Goal: Task Accomplishment & Management: Complete application form

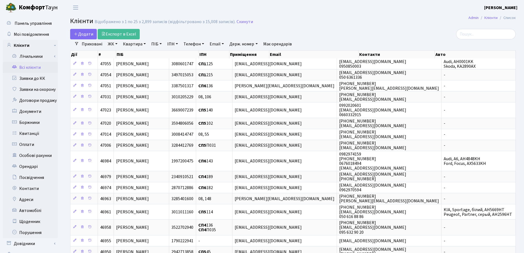
select select "25"
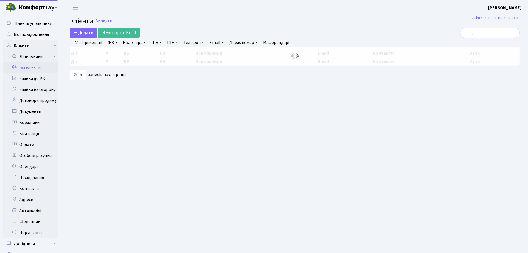
select select "25"
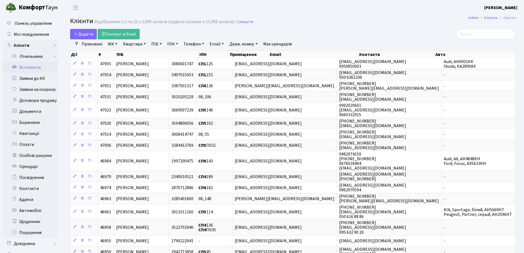
click at [145, 43] on link "Квартира" at bounding box center [134, 43] width 27 height 9
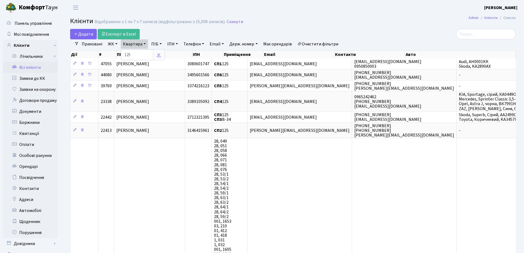
click at [158, 54] on icon at bounding box center [158, 55] width 4 height 4
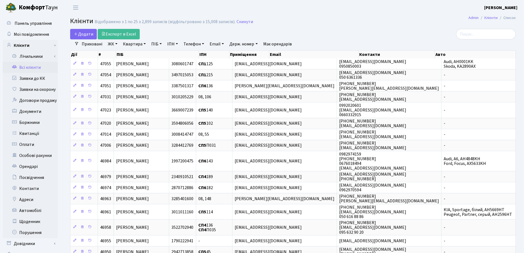
click at [145, 43] on link "Квартира" at bounding box center [134, 43] width 27 height 9
click at [145, 50] on input "text" at bounding box center [137, 55] width 32 height 10
type input "215"
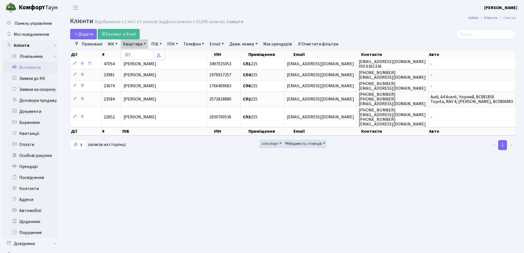
click at [162, 56] on link at bounding box center [159, 55] width 12 height 10
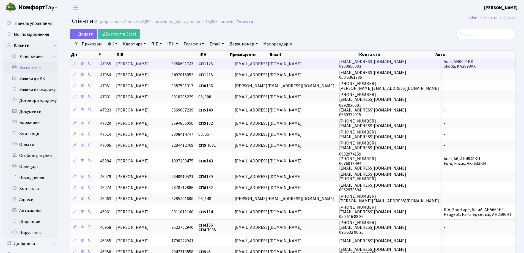
click at [149, 63] on span "Ткаченко Ірина Володимирівна" at bounding box center [132, 64] width 33 height 6
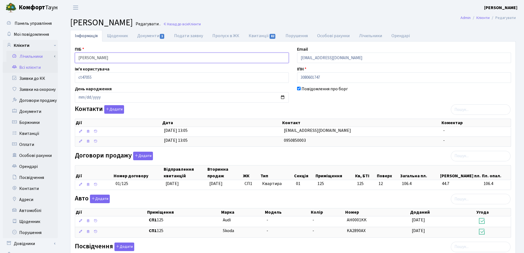
drag, startPoint x: 0, startPoint y: 0, endPoint x: 51, endPoint y: 56, distance: 75.1
click at [51, 56] on div "Панель управління Мої повідомлення Клієнти Лічильники Показання" at bounding box center [262, 175] width 524 height 320
click at [257, 13] on header "Комфорт Таун Лоскутова В. С. Мій обліковий запис Вийти" at bounding box center [262, 7] width 524 height 15
click at [201, 24] on link "Назад до всіх Клієнти" at bounding box center [182, 23] width 38 height 5
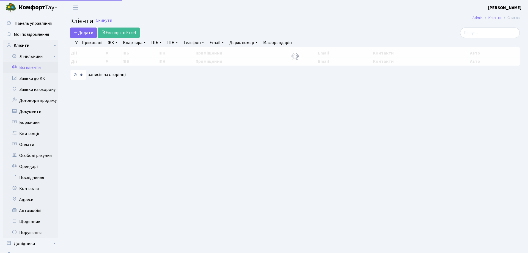
select select "25"
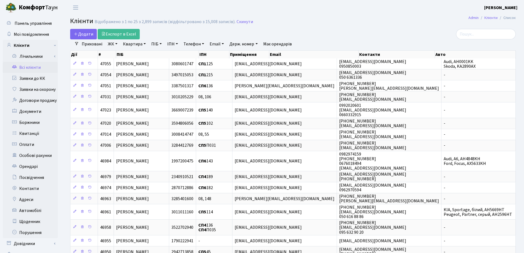
click at [144, 43] on link "Квартира" at bounding box center [134, 43] width 27 height 9
click at [144, 49] on div at bounding box center [143, 54] width 44 height 11
click at [144, 45] on link "Квартира" at bounding box center [134, 43] width 27 height 9
type input "303"
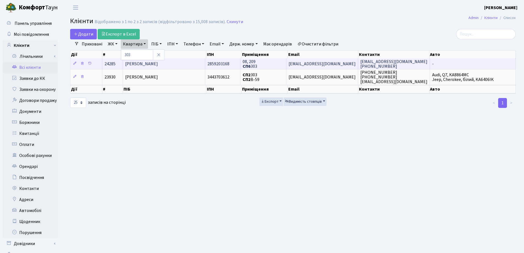
click at [153, 64] on span "[PERSON_NAME]" at bounding box center [141, 64] width 33 height 6
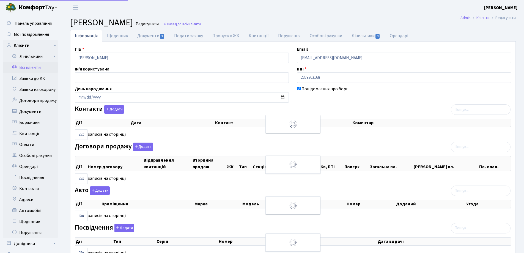
select select "25"
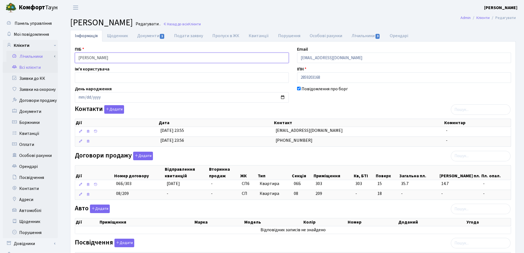
drag, startPoint x: 154, startPoint y: 59, endPoint x: 53, endPoint y: 54, distance: 101.3
click at [53, 54] on div "Панель управління Мої повідомлення Клієнти Лічильники Показання" at bounding box center [262, 208] width 524 height 386
click at [201, 23] on link "Назад до всіх Клієнти" at bounding box center [182, 23] width 38 height 5
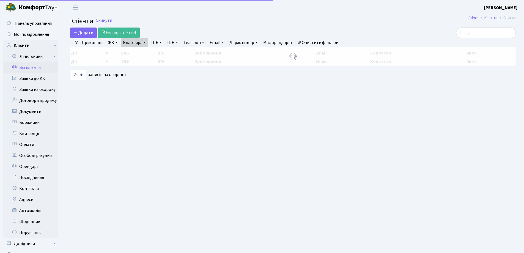
select select "25"
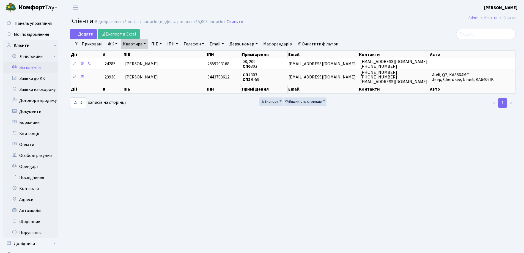
click at [145, 43] on link "Квартира" at bounding box center [134, 43] width 27 height 9
click at [145, 53] on input "303" at bounding box center [137, 55] width 32 height 10
type input "3"
type input "1"
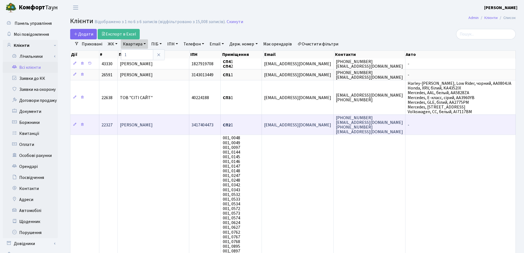
click at [158, 128] on td "[PERSON_NAME]" at bounding box center [154, 124] width 72 height 20
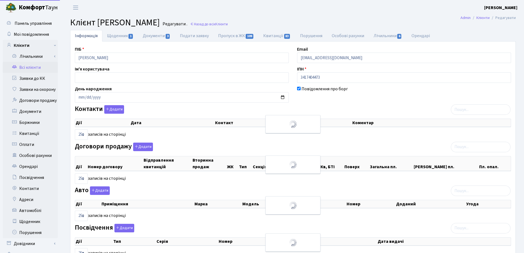
select select "25"
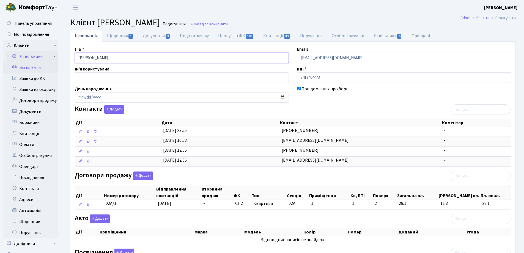
drag, startPoint x: 149, startPoint y: 58, endPoint x: 57, endPoint y: 58, distance: 91.6
click at [55, 57] on div "Панель управління Мої повідомлення Клієнти Лічильники Показання" at bounding box center [262, 212] width 524 height 395
click at [399, 9] on header "Комфорт Таун Лоскутова В. С. Мій обліковий запис Вийти" at bounding box center [262, 7] width 524 height 15
click at [228, 23] on link "Назад до всіх Клієнти" at bounding box center [209, 23] width 38 height 5
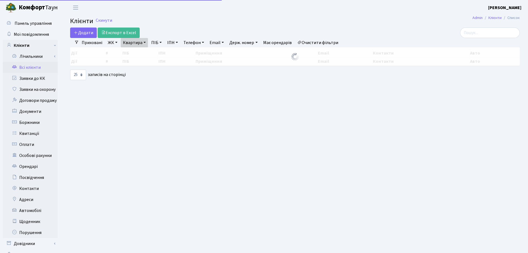
select select "25"
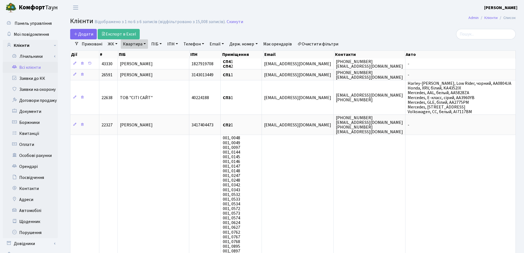
click at [145, 43] on link "Квартира" at bounding box center [134, 43] width 27 height 9
click at [160, 52] on link at bounding box center [159, 55] width 12 height 10
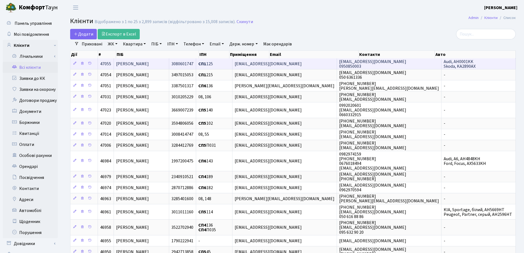
click at [149, 66] on span "[PERSON_NAME]" at bounding box center [132, 64] width 33 height 6
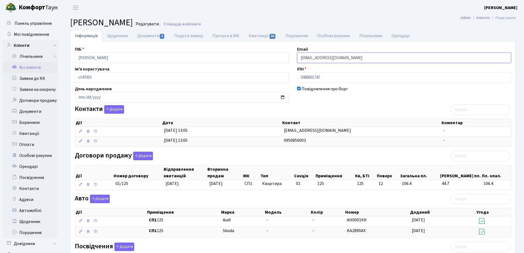
drag, startPoint x: 370, startPoint y: 62, endPoint x: 284, endPoint y: 57, distance: 86.0
click at [284, 57] on div "ПІБ Ткаченко Ірина Володимирівна Email irena05055@gmail.com Ім'я користувача ct…" at bounding box center [293, 180] width 444 height 269
click at [419, 18] on h2 "Клієнт Ткаченко Ірина Володимирівна Редагувати . Назад до всіх Клієнти" at bounding box center [293, 22] width 446 height 10
click at [201, 24] on link "Назад до всіх Клієнти" at bounding box center [182, 23] width 38 height 5
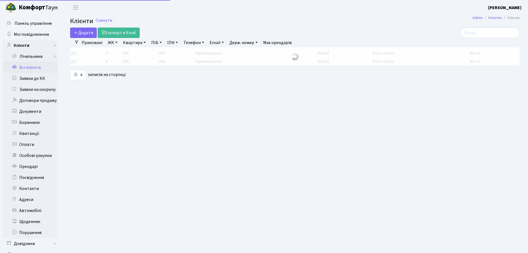
select select "25"
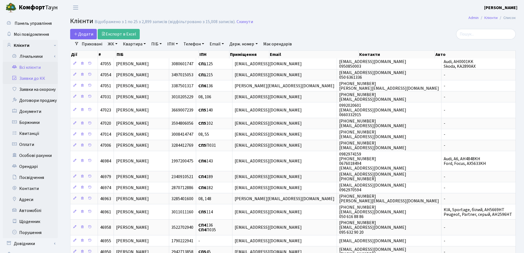
click at [35, 76] on link "Заявки до КК" at bounding box center [30, 78] width 55 height 11
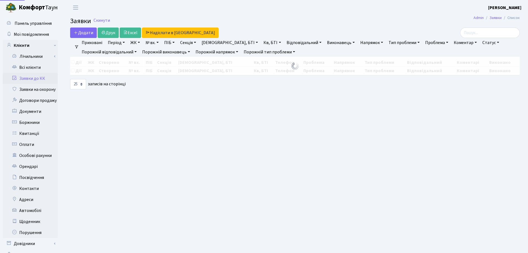
select select "25"
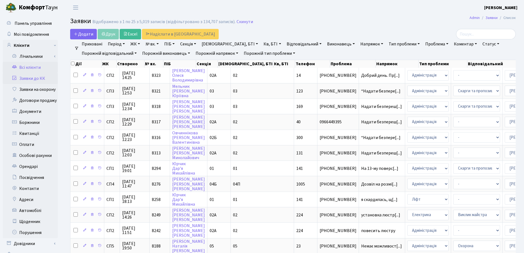
click at [34, 67] on link "Всі клієнти" at bounding box center [30, 67] width 55 height 11
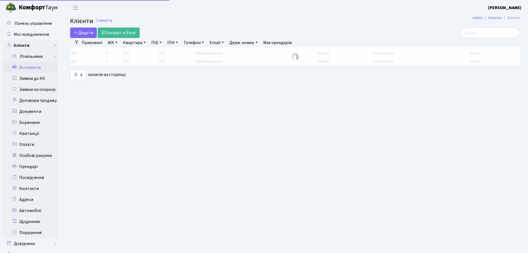
select select "25"
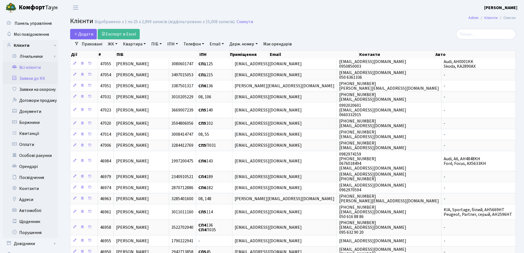
click at [34, 78] on link "Заявки до КК" at bounding box center [30, 78] width 55 height 11
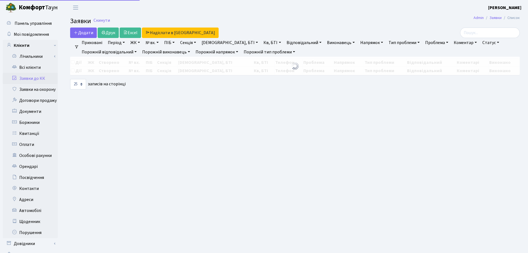
select select "25"
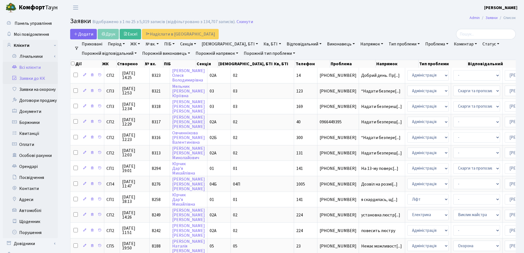
click at [27, 64] on link "Всі клієнти" at bounding box center [30, 67] width 55 height 11
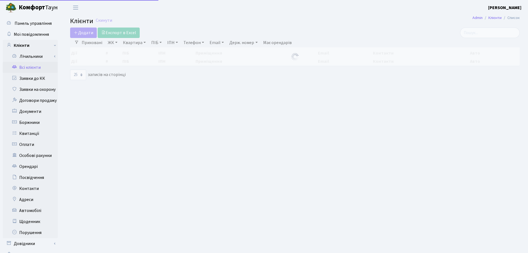
select select "25"
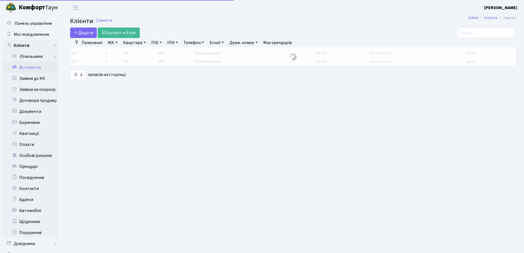
select select "25"
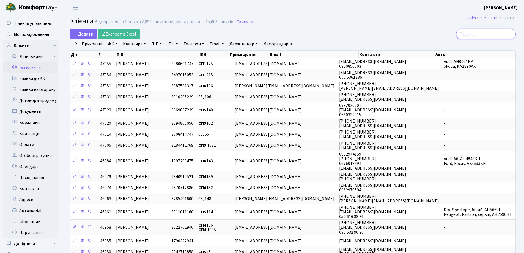
click at [480, 32] on input "search" at bounding box center [486, 34] width 60 height 10
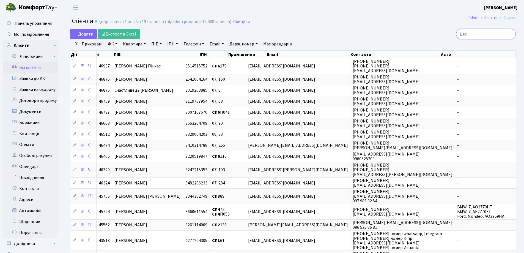
type input "Цест"
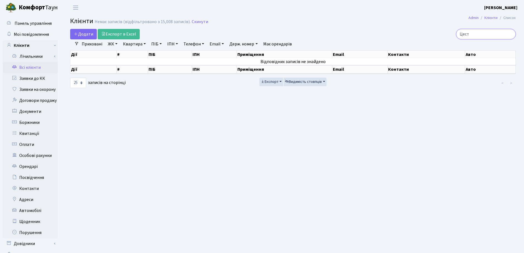
click at [509, 34] on input "Цест" at bounding box center [486, 34] width 60 height 10
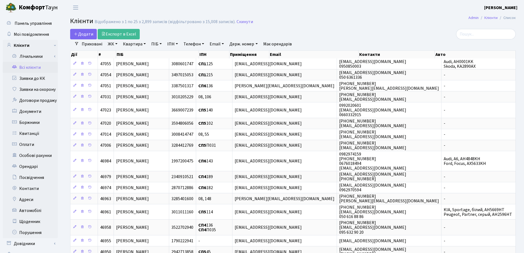
click at [145, 45] on link "Квартира" at bounding box center [134, 43] width 27 height 9
type input "103"
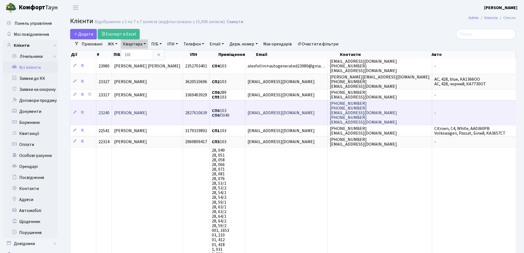
click at [144, 109] on td "Шлюсавер Тимур Анатолійович" at bounding box center [147, 112] width 71 height 25
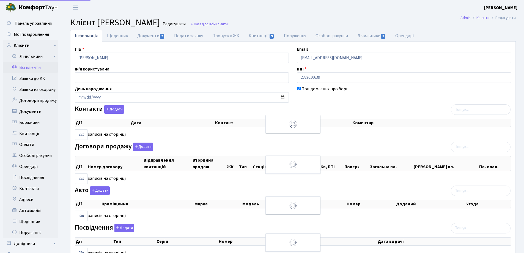
select select "25"
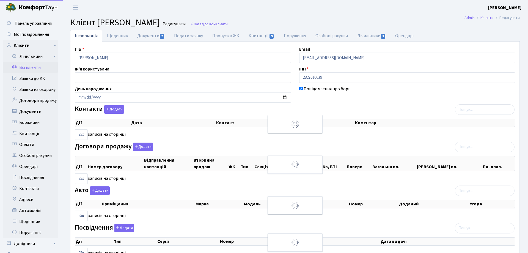
select select "25"
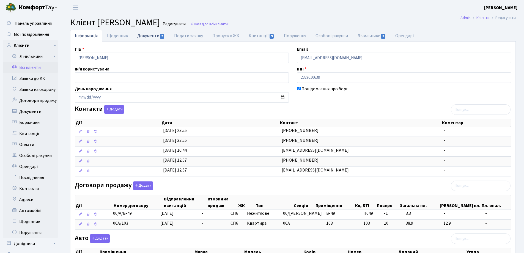
click at [153, 35] on link "Документи 2" at bounding box center [151, 35] width 37 height 11
select select "25"
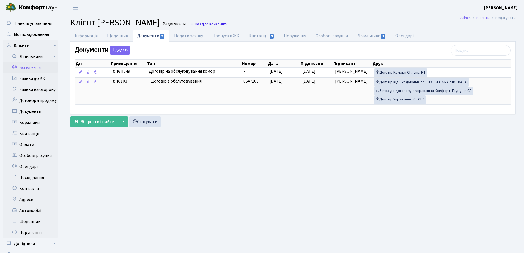
click at [228, 26] on link "Назад до всіх Клієнти" at bounding box center [209, 23] width 38 height 5
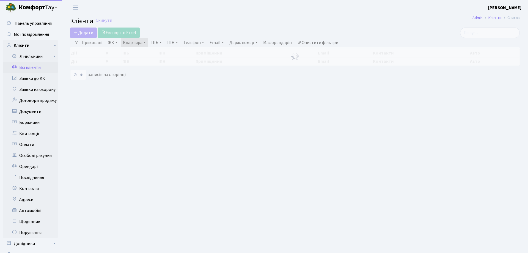
select select "25"
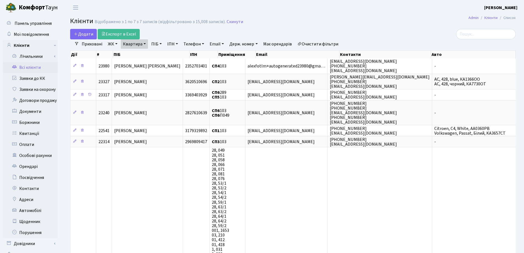
click at [143, 42] on link "Квартира" at bounding box center [134, 43] width 27 height 9
click at [158, 56] on icon at bounding box center [158, 55] width 4 height 4
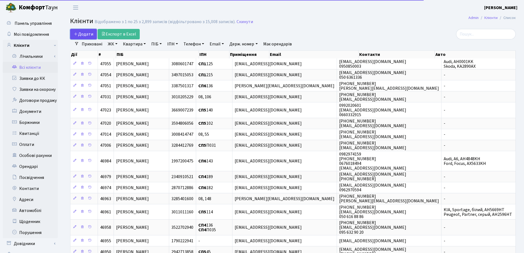
click at [87, 34] on span "Додати" at bounding box center [84, 34] width 20 height 6
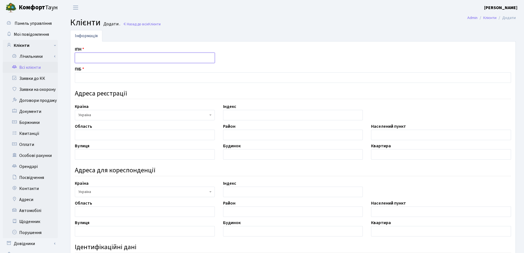
click at [101, 55] on input "text" at bounding box center [145, 58] width 140 height 10
type input "3304003710"
click at [151, 76] on input "text" at bounding box center [293, 77] width 436 height 10
type input "[PERSON_NAME]"
click at [143, 138] on input "text" at bounding box center [145, 135] width 140 height 10
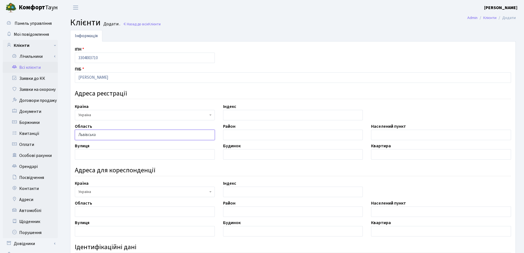
type input "Львівська"
click at [387, 135] on input "text" at bounding box center [441, 135] width 140 height 10
type input "[GEOGRAPHIC_DATA]"
click at [147, 154] on input "text" at bounding box center [145, 154] width 140 height 10
type input "пл.Святого Юра"
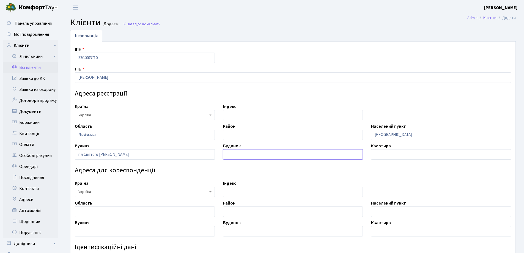
click at [234, 153] on input "text" at bounding box center [293, 154] width 140 height 10
type input "5"
click at [390, 155] on input "text" at bounding box center [441, 154] width 140 height 10
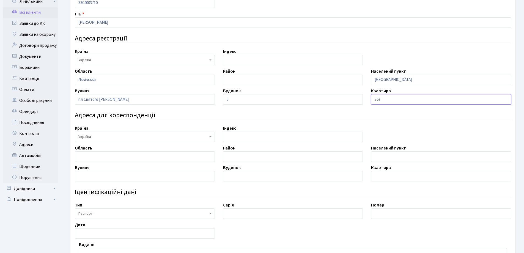
scroll to position [138, 0]
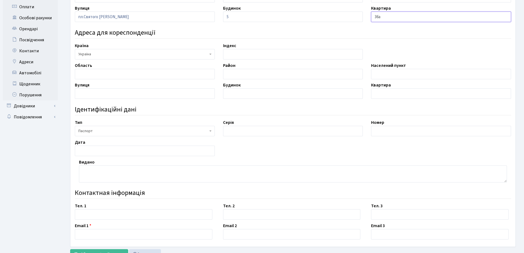
type input "36а"
click at [257, 125] on div "Серія" at bounding box center [293, 127] width 148 height 17
click at [257, 129] on input "text" at bounding box center [293, 131] width 140 height 10
type input "КС"
click at [426, 133] on input "text" at bounding box center [441, 131] width 140 height 10
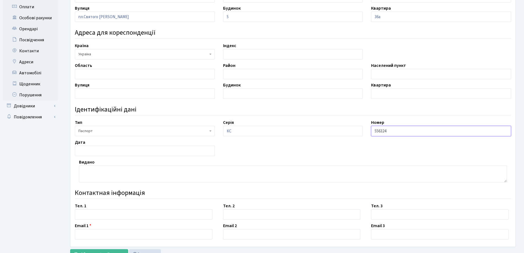
type input "556324"
click at [119, 147] on input "text" at bounding box center [145, 150] width 140 height 10
type input "[DATE]"
click at [113, 168] on textarea at bounding box center [293, 173] width 428 height 17
type textarea "Галицьким РВ ЛМУ УМВС України у Львівській області"
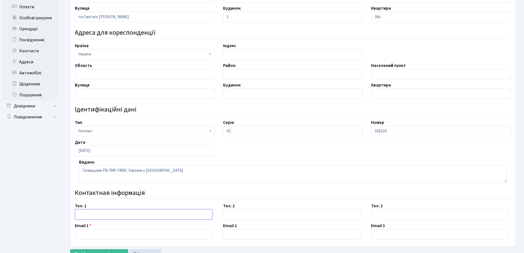
click at [91, 214] on input "text" at bounding box center [144, 214] width 138 height 10
type input "0967425255"
click at [159, 234] on input "text" at bounding box center [144, 234] width 138 height 10
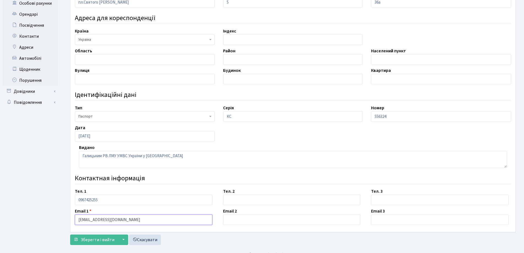
scroll to position [160, 0]
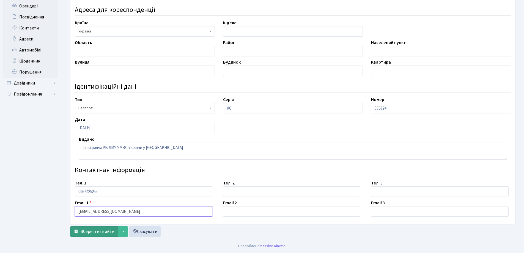
type input "tsiastynroman@gmail.com"
click at [98, 229] on span "Зберегти і вийти" at bounding box center [98, 231] width 34 height 6
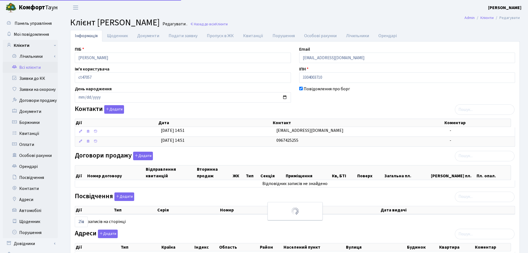
select select "25"
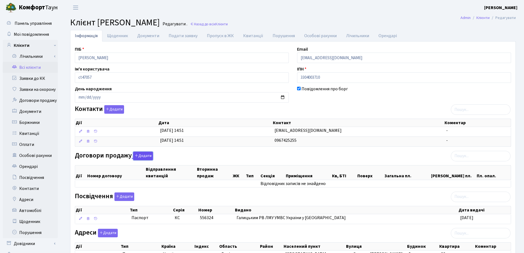
click at [144, 154] on button "Додати" at bounding box center [143, 156] width 20 height 9
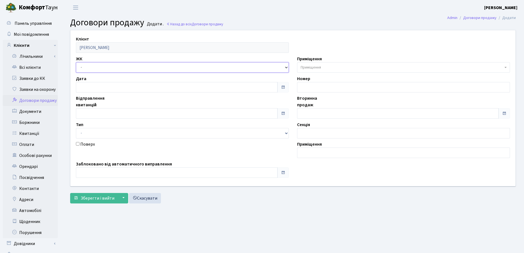
click at [105, 66] on select "- СП, Наддніпрянське шосе, 2а СП1, Столичне шосе, 1 СП2, Столичне шосе, 1А СП3,…" at bounding box center [182, 67] width 213 height 10
select select "331"
click at [76, 62] on select "- СП, Наддніпрянське шосе, 2а СП1, Столичне шосе, 1 СП2, Столичне шосе, 1А СП3,…" at bounding box center [182, 67] width 213 height 10
select select
click at [313, 65] on span "Приміщення" at bounding box center [311, 68] width 20 height 6
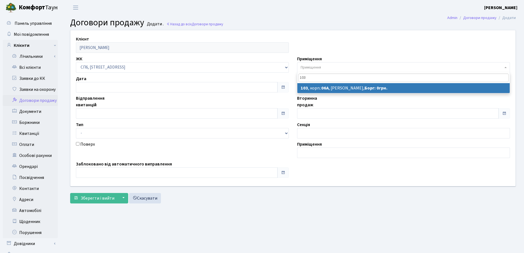
type input "103"
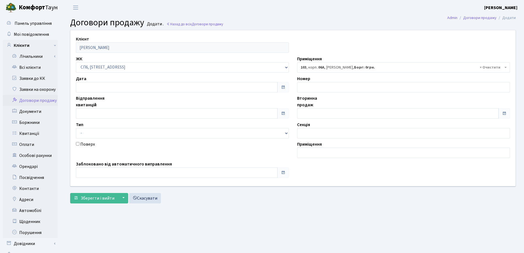
select select "21771"
click at [319, 112] on input "text" at bounding box center [398, 113] width 202 height 10
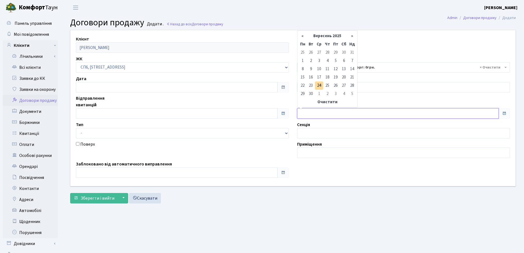
type input "[DATE]"
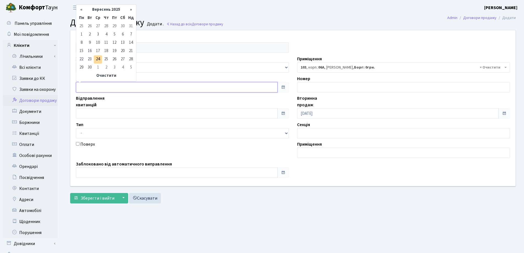
click at [140, 88] on input "text" at bounding box center [177, 87] width 202 height 10
type input "24.09.2025"
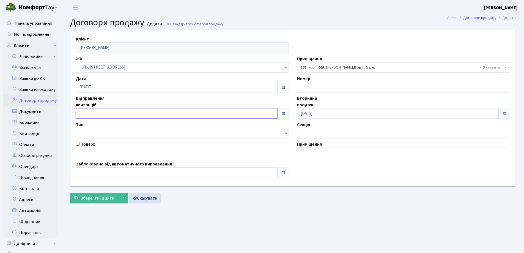
click at [143, 110] on input "text" at bounding box center [177, 113] width 202 height 10
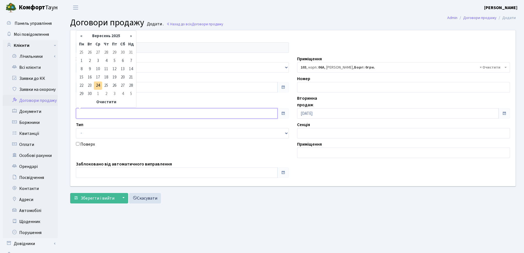
type input "24.09.2025"
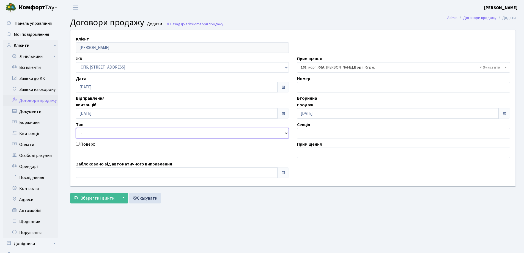
click at [137, 132] on select "- Квартира Комерція Нежитлове Паркінг П1001" at bounding box center [182, 133] width 213 height 10
select select "269"
click at [76, 128] on select "- Квартира Комерція Нежитлове Паркінг П1001" at bounding box center [182, 133] width 213 height 10
click at [115, 174] on input "text" at bounding box center [177, 172] width 202 height 10
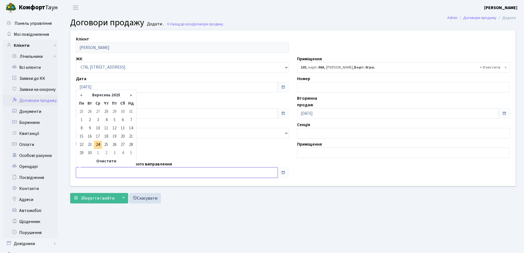
type input "24.09.2025"
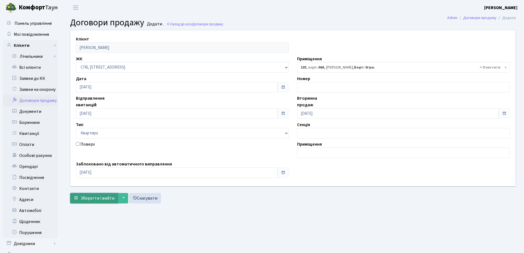
click at [101, 198] on span "Зберегти і вийти" at bounding box center [98, 198] width 34 height 6
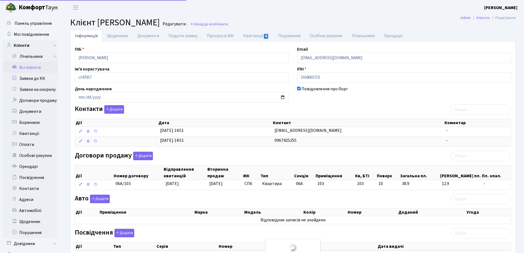
select select "25"
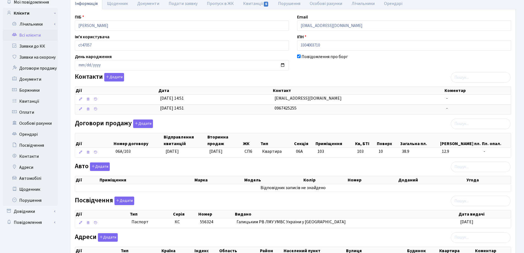
scroll to position [83, 0]
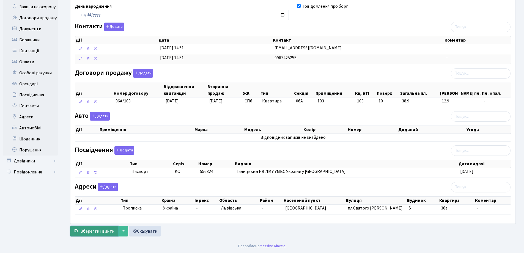
click at [96, 229] on span "Зберегти і вийти" at bounding box center [98, 231] width 34 height 6
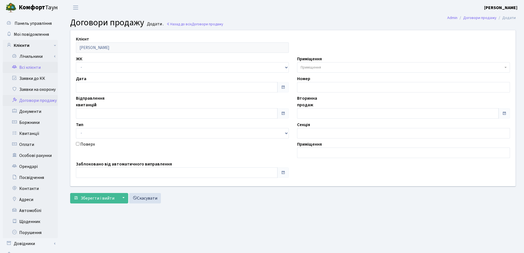
click at [28, 66] on link "Всі клієнти" at bounding box center [30, 67] width 55 height 11
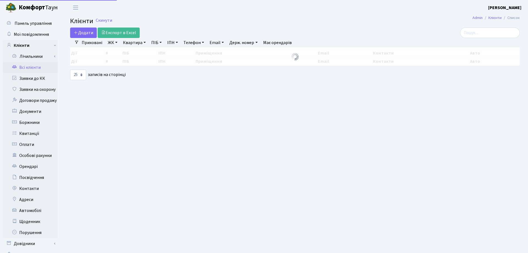
select select "25"
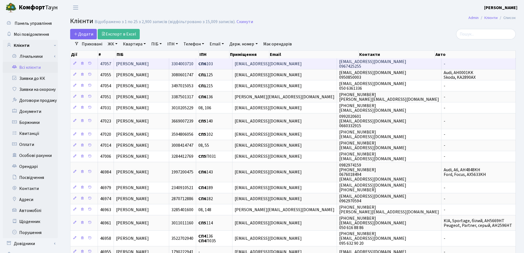
click at [169, 61] on td "[PERSON_NAME]" at bounding box center [141, 63] width 55 height 11
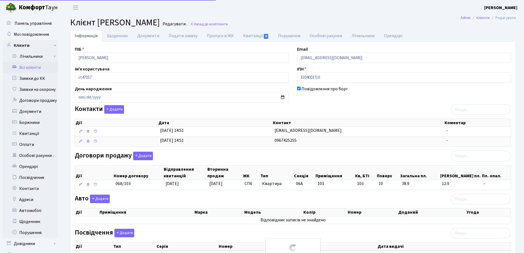
select select "25"
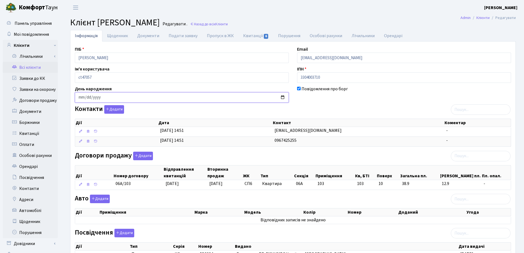
click at [80, 97] on input "date" at bounding box center [182, 97] width 214 height 10
type input "19990-06-17"
type input "1990-06-17"
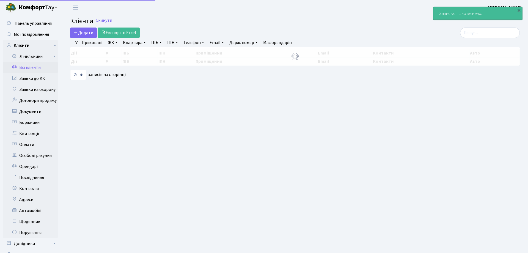
select select "25"
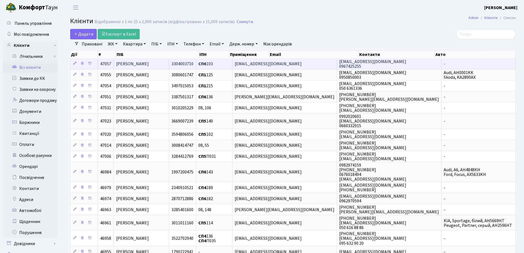
click at [149, 63] on span "[PERSON_NAME]" at bounding box center [132, 64] width 33 height 6
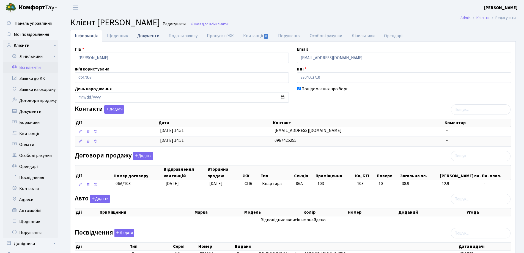
click at [143, 35] on link "Документи" at bounding box center [148, 35] width 31 height 11
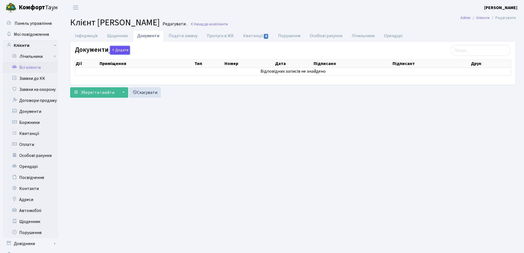
click at [118, 48] on button "Додати" at bounding box center [120, 50] width 20 height 9
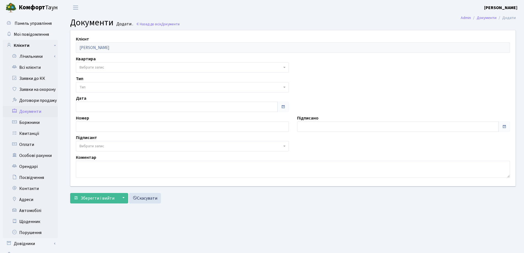
click at [105, 66] on span "Вибрати запис" at bounding box center [180, 68] width 202 height 6
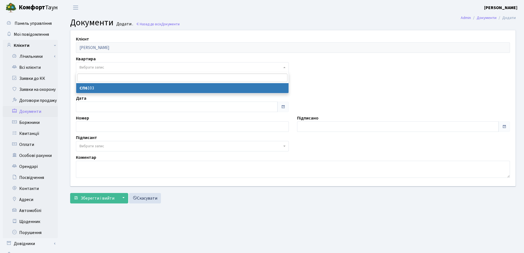
select select "178720"
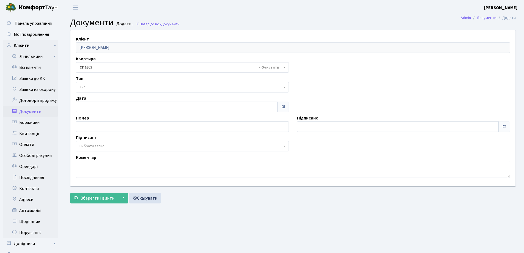
click at [107, 88] on span "Тип" at bounding box center [180, 87] width 202 height 6
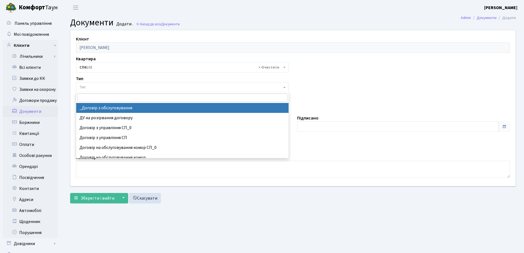
select select "289"
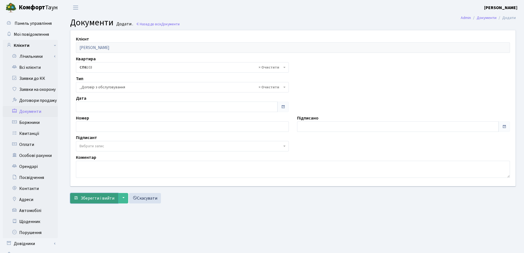
click at [90, 197] on span "Зберегти і вийти" at bounding box center [98, 198] width 34 height 6
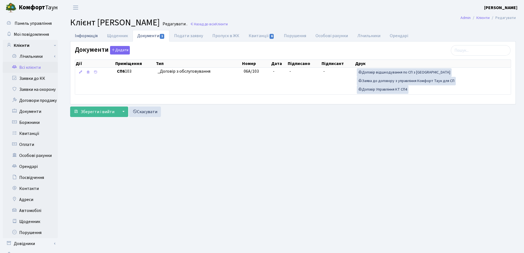
click at [81, 35] on link "Інформація" at bounding box center [86, 35] width 32 height 11
select select "25"
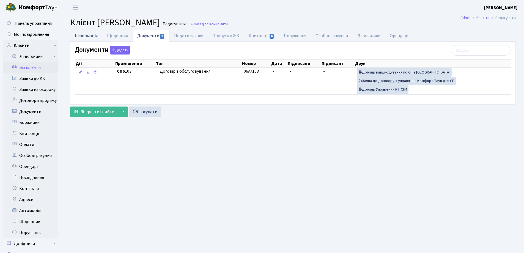
select select "25"
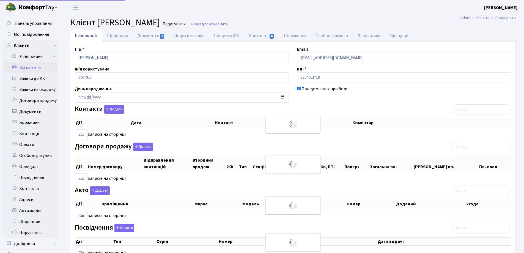
select select "25"
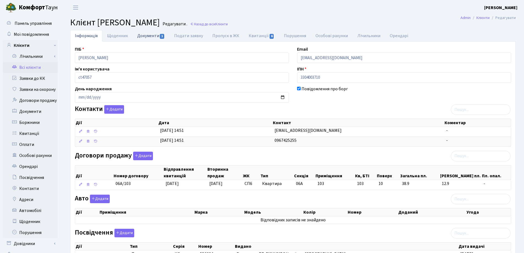
click at [148, 33] on link "Документи 1" at bounding box center [151, 35] width 37 height 11
select select "25"
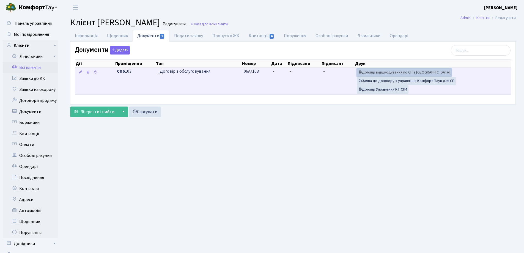
click at [396, 71] on link "Договір відшкодування по СП з Екві" at bounding box center [404, 72] width 95 height 9
click at [390, 88] on link "Договір Управління КТ СП4" at bounding box center [383, 89] width 52 height 9
click at [380, 89] on link "Договір Управління КТ СП4" at bounding box center [383, 89] width 52 height 9
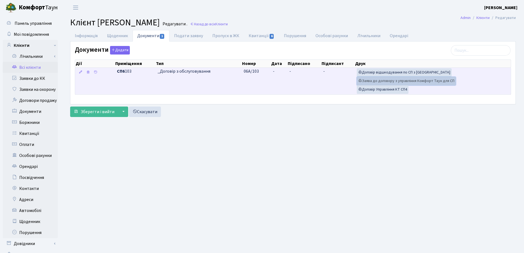
click at [381, 81] on link "Заява до договору з управління Комфорт Таун для СП" at bounding box center [406, 81] width 99 height 9
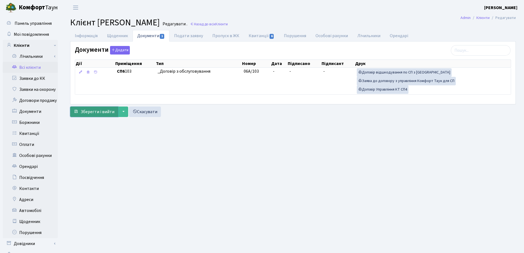
click at [103, 112] on span "Зберегти і вийти" at bounding box center [98, 112] width 34 height 6
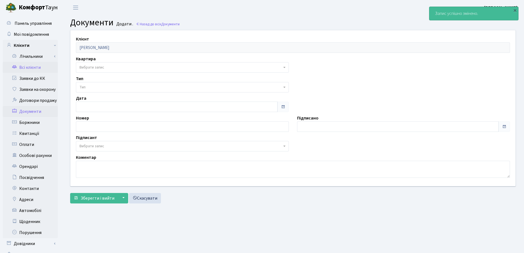
click at [27, 69] on link "Всі клієнти" at bounding box center [30, 67] width 55 height 11
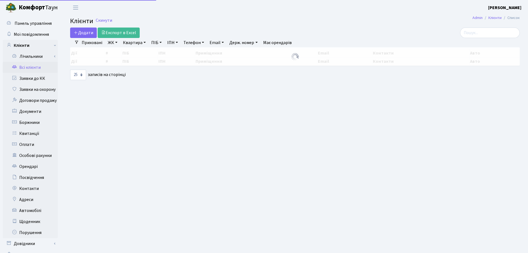
select select "25"
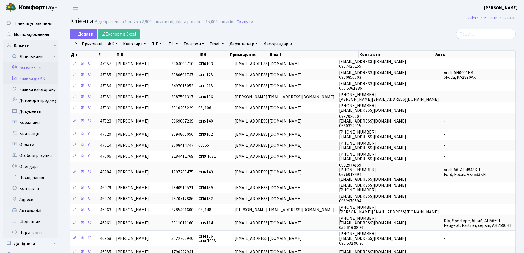
click at [26, 80] on link "Заявки до КК" at bounding box center [30, 78] width 55 height 11
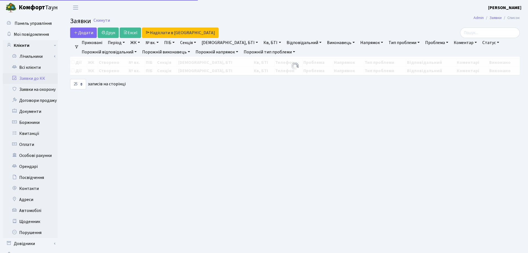
select select "25"
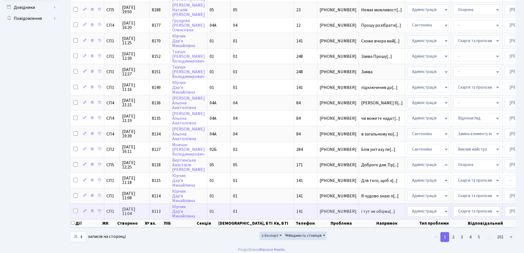
scroll to position [243, 0]
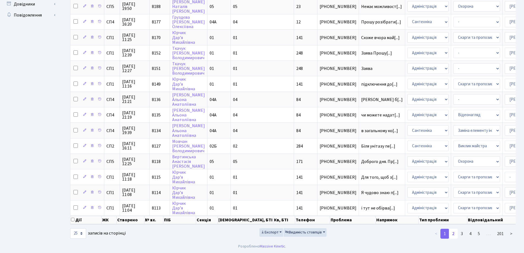
click at [453, 233] on link "2" at bounding box center [453, 234] width 9 height 10
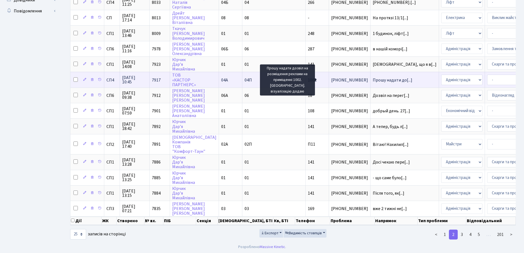
click at [373, 81] on span "Прошу надати до[...]" at bounding box center [393, 80] width 40 height 6
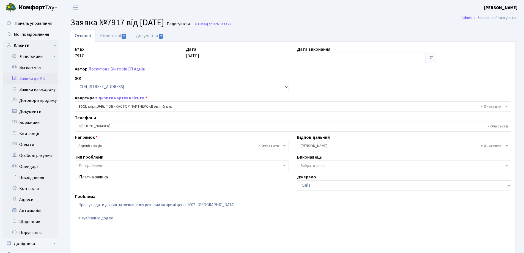
select select "22109"
click at [146, 35] on link "Документи 2" at bounding box center [149, 35] width 37 height 11
select select "25"
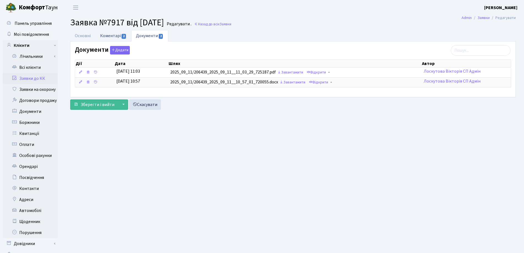
click at [106, 35] on link "Коментарі 2" at bounding box center [113, 35] width 36 height 11
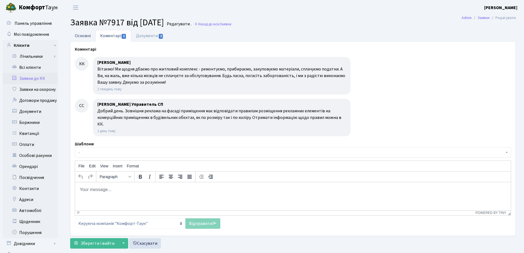
click at [82, 36] on link "Основні" at bounding box center [82, 35] width 25 height 11
